Goal: Find specific page/section: Find specific page/section

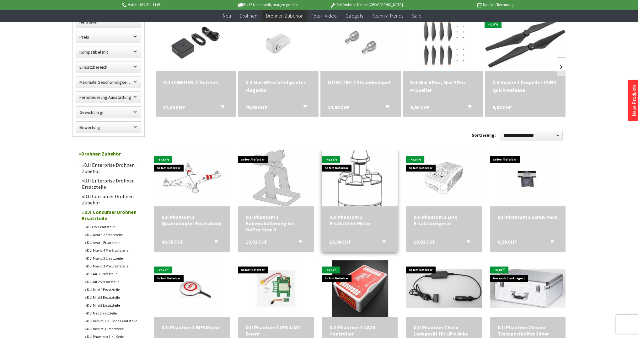
scroll to position [94, 0]
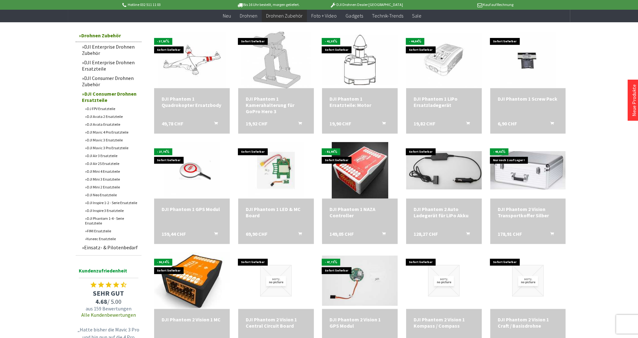
scroll to position [220, 0]
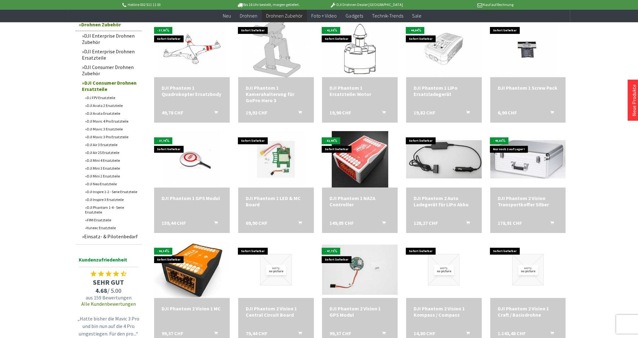
click at [110, 136] on link "DJI Mavic 3 Pro Ersatzteile" at bounding box center [112, 137] width 60 height 8
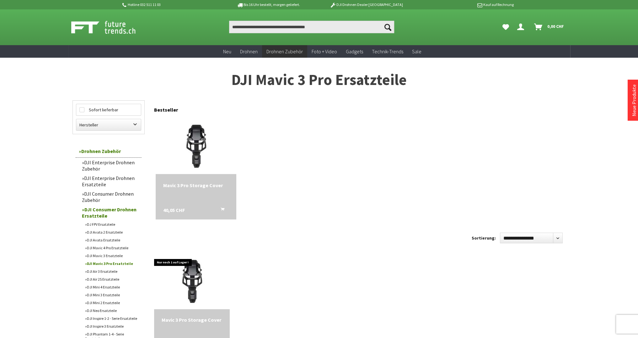
click at [635, 4] on div "Hotline 032 511 11 03 Bis 16 Uhr bestellt, morgen geliefert. DJI Drohnen Dealer…" at bounding box center [319, 4] width 638 height 9
